Goal: Information Seeking & Learning: Learn about a topic

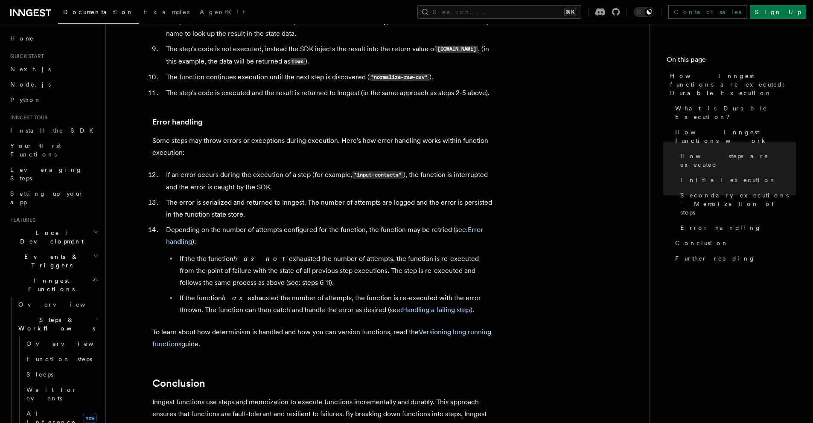
scroll to position [1550, 0]
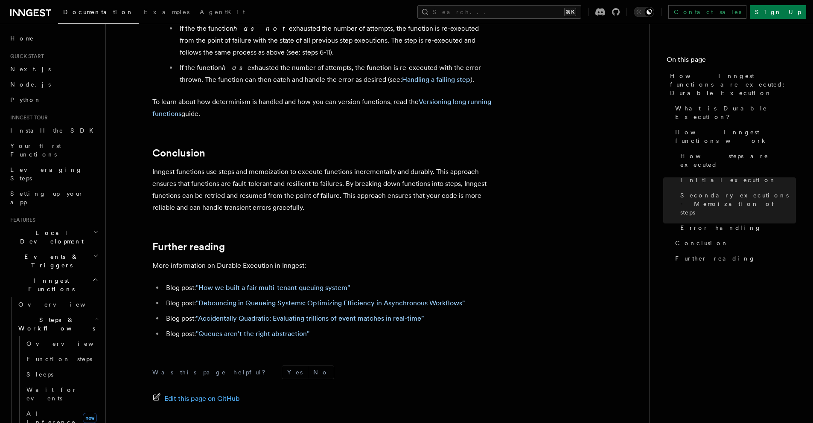
click at [403, 171] on p "Inngest functions use steps and memoization to execute functions incrementally …" at bounding box center [323, 190] width 342 height 48
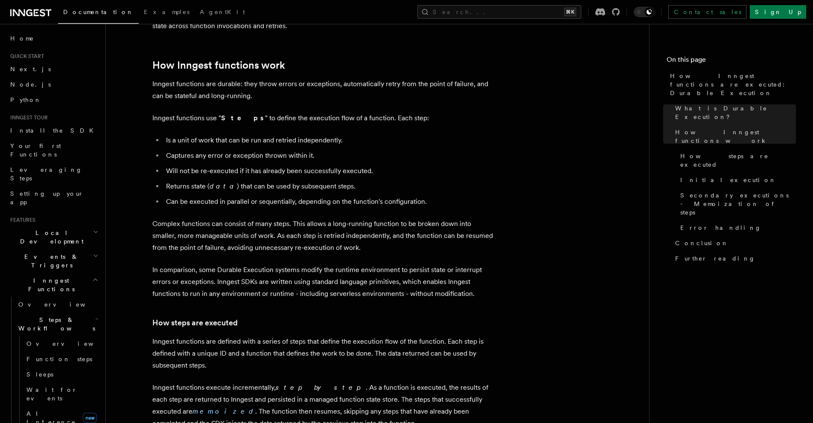
scroll to position [0, 0]
